Goal: Transaction & Acquisition: Purchase product/service

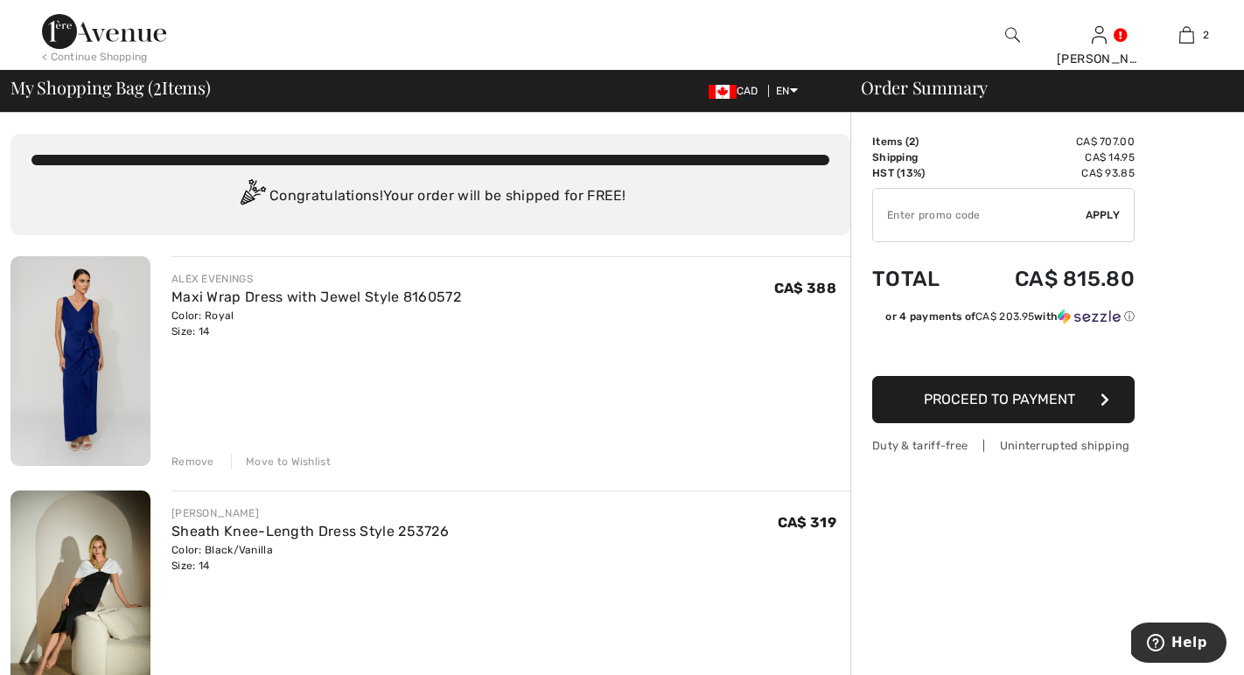
click at [1099, 216] on span "Apply" at bounding box center [1102, 215] width 35 height 16
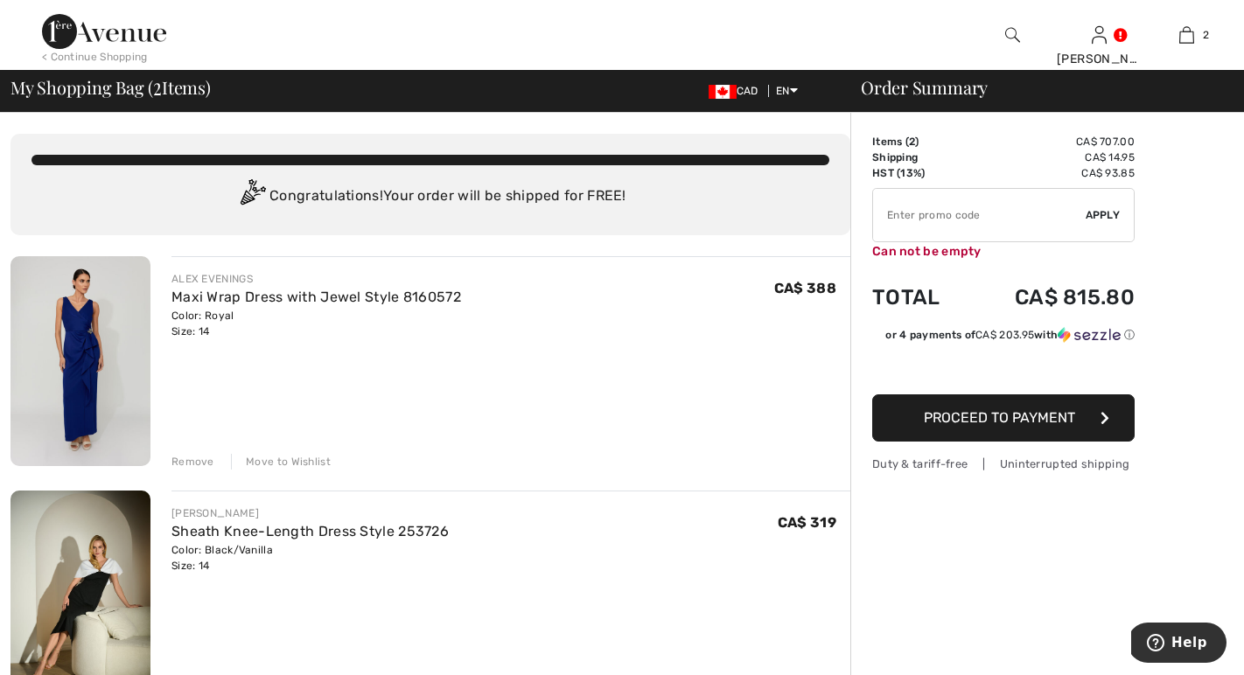
click at [938, 213] on input "TEXT" at bounding box center [979, 215] width 213 height 52
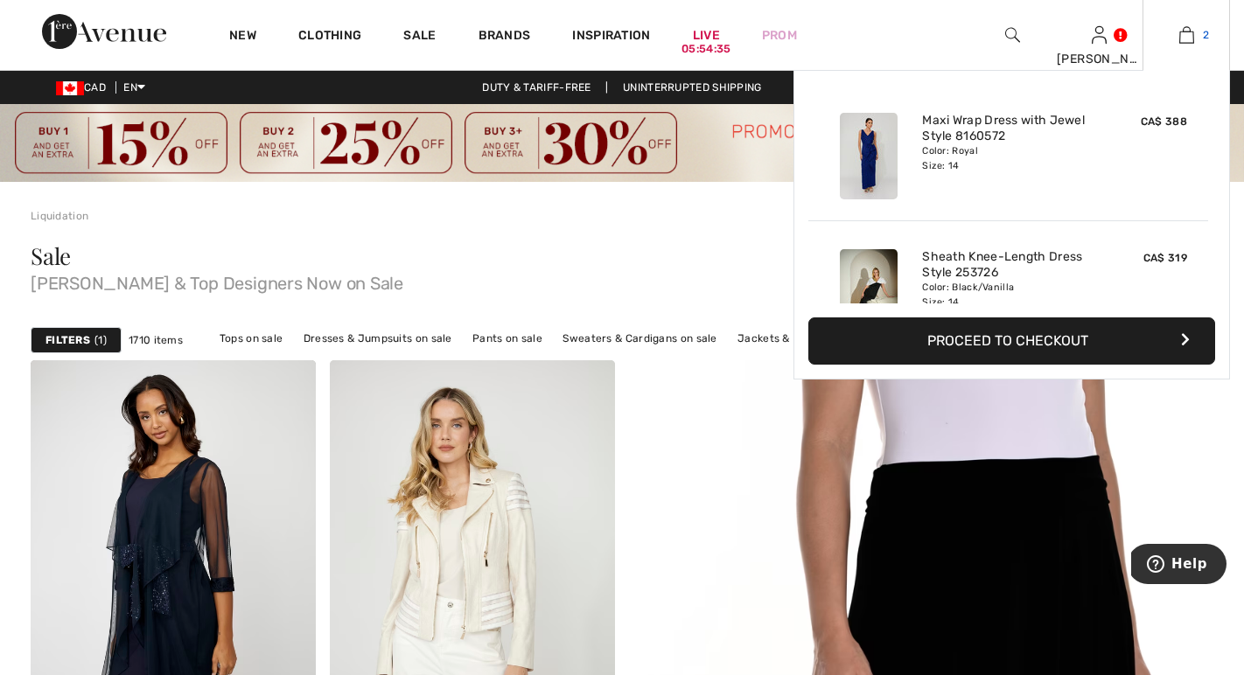
click at [1186, 38] on img at bounding box center [1186, 34] width 15 height 21
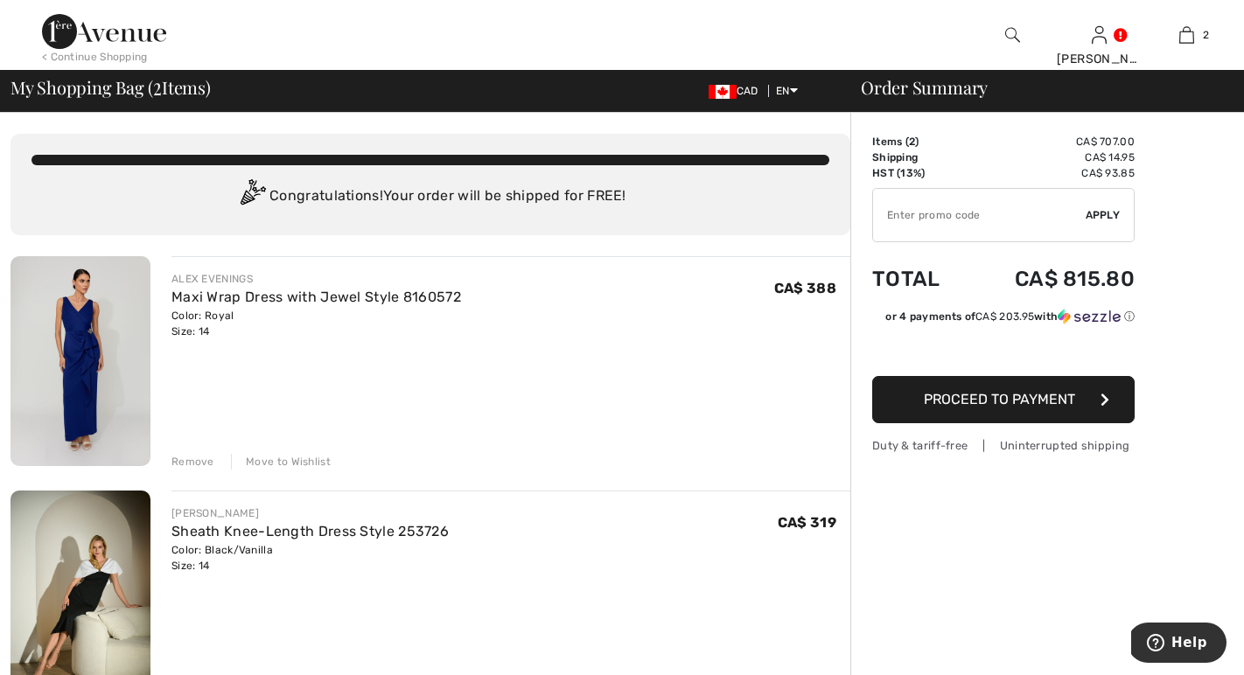
click at [946, 218] on input "TEXT" at bounding box center [979, 215] width 213 height 52
type input "SALEAVENUE"
click at [1100, 214] on span "Apply" at bounding box center [1102, 215] width 35 height 16
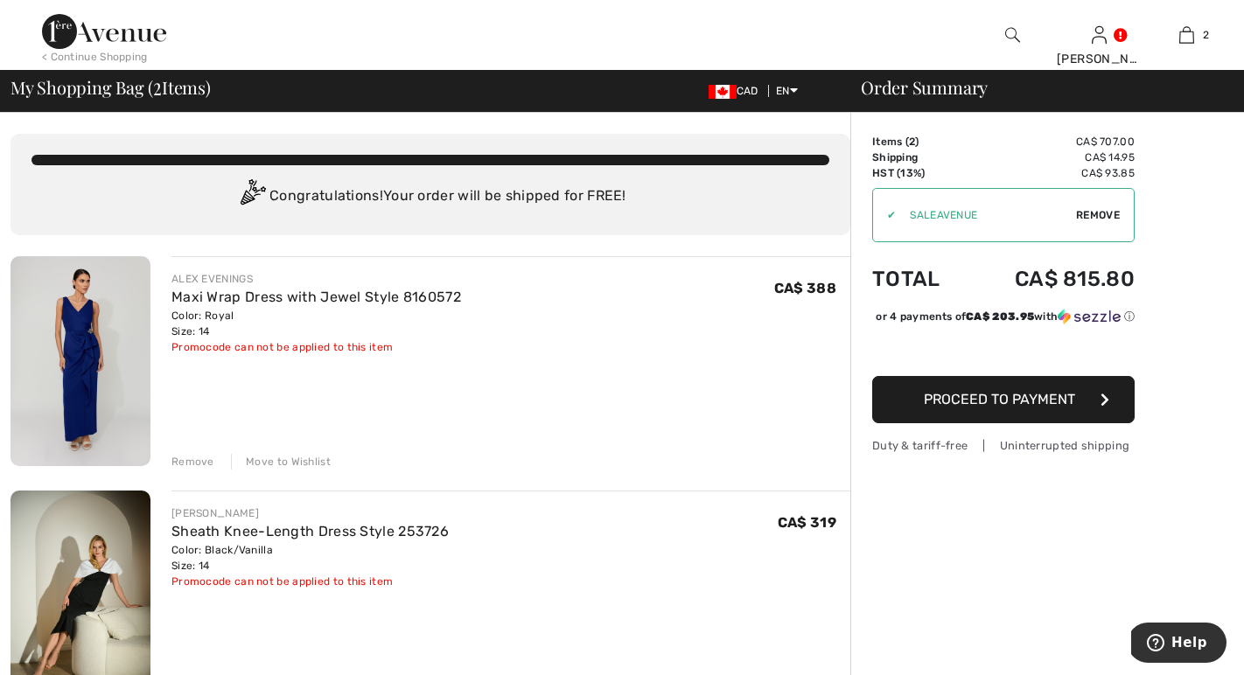
click at [1098, 210] on span "Remove" at bounding box center [1098, 215] width 44 height 16
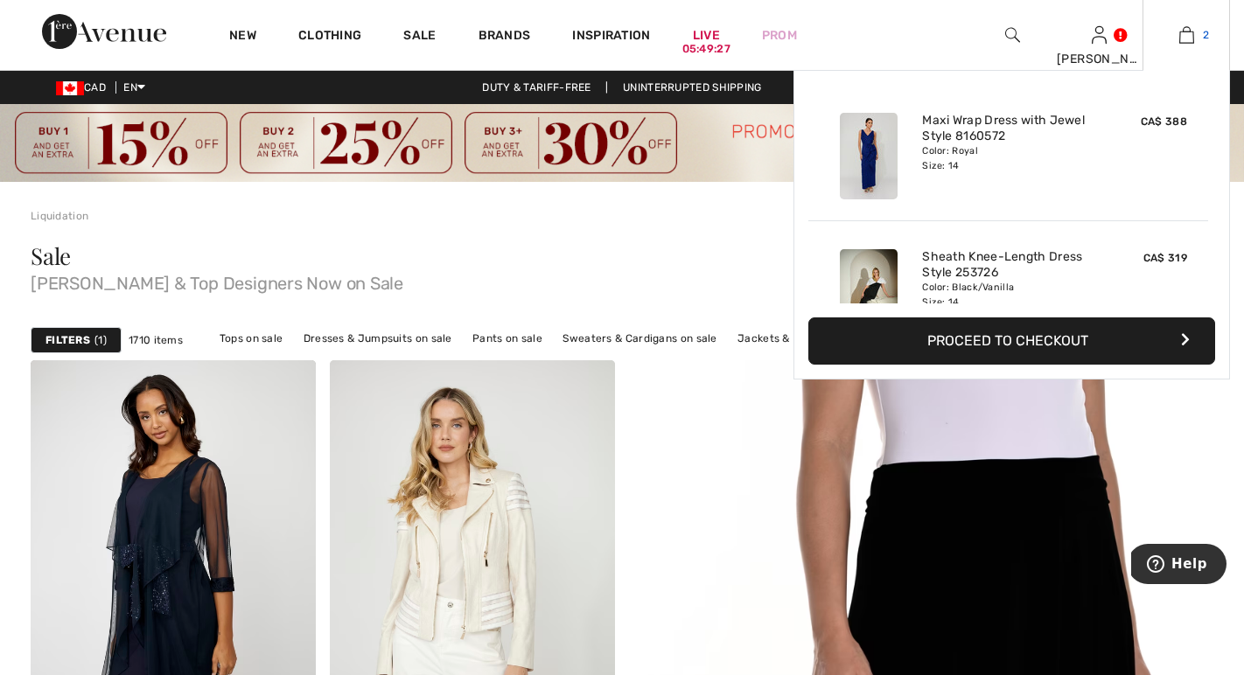
click at [1183, 36] on img at bounding box center [1186, 34] width 15 height 21
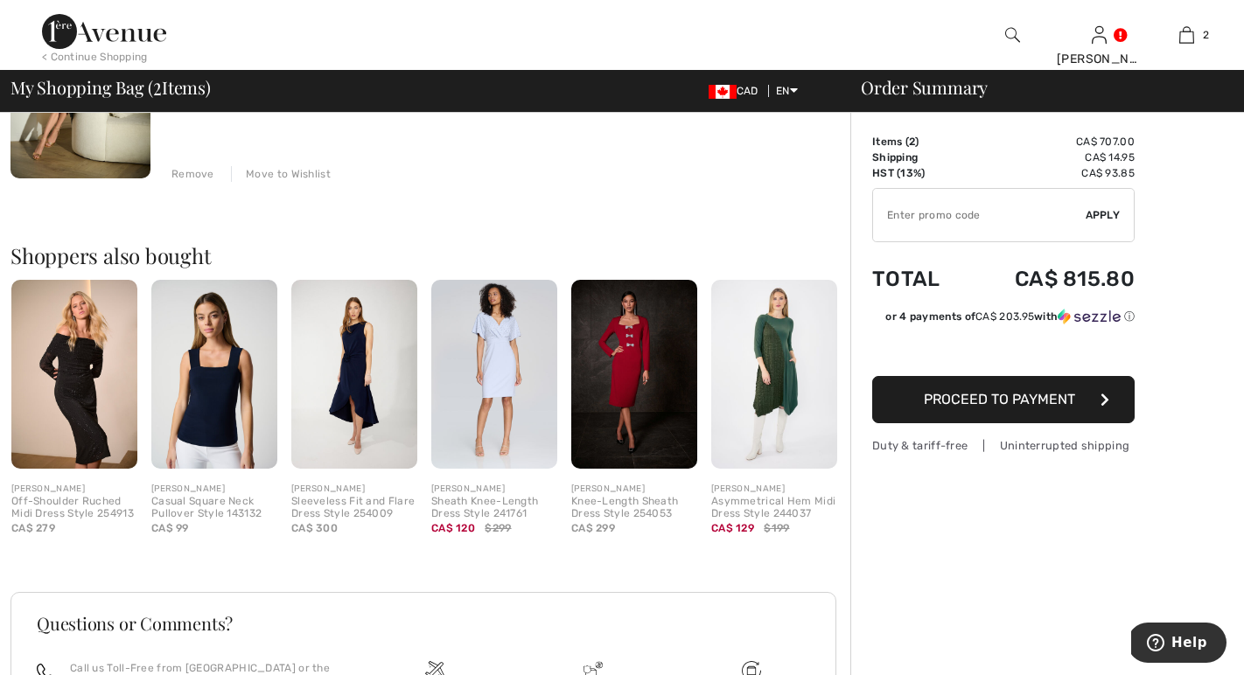
scroll to position [729, 0]
